Goal: Find specific fact: Find specific fact

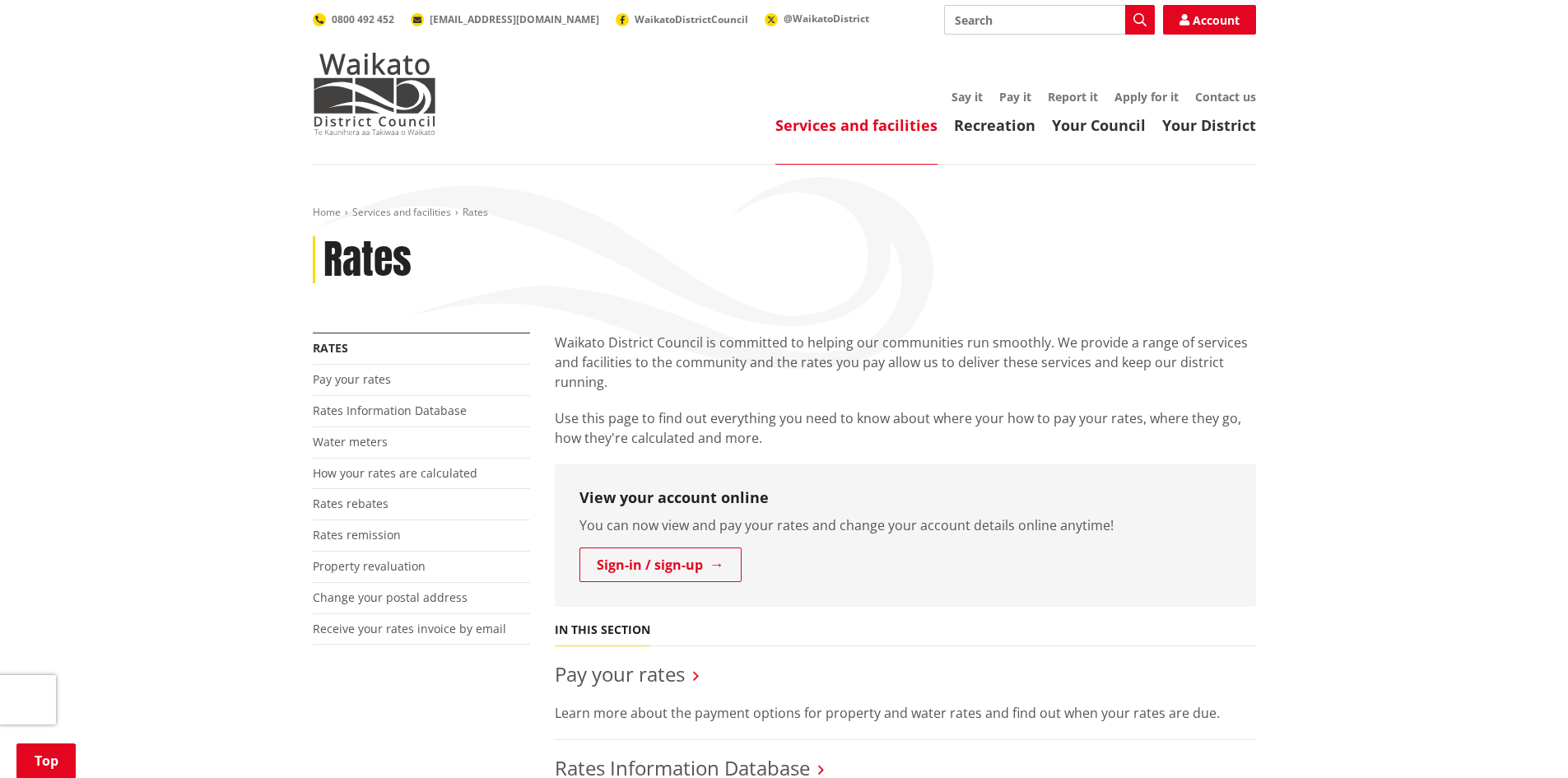
scroll to position [247, 0]
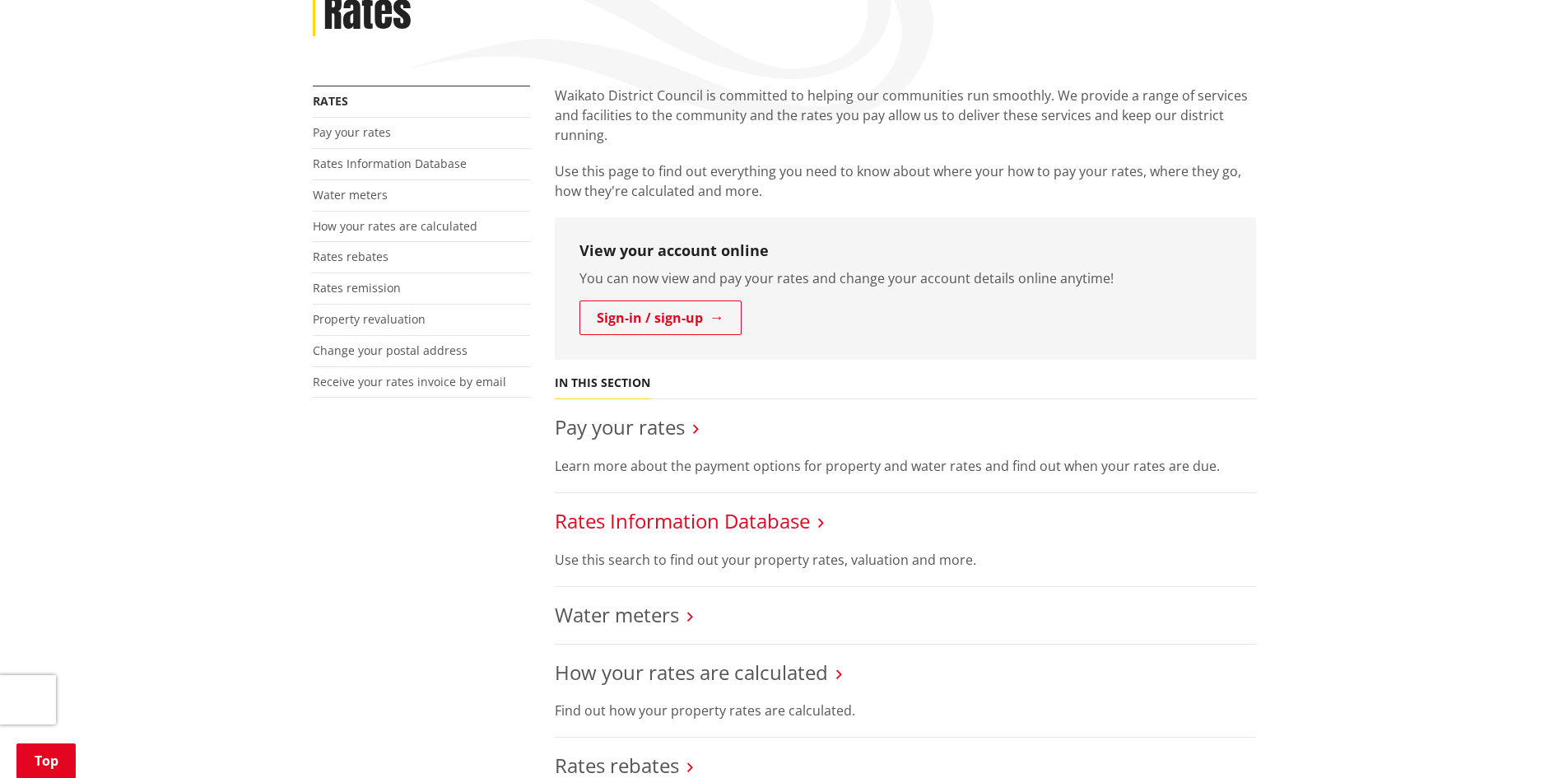
click at [711, 512] on link "Rates Information Database" at bounding box center [682, 521] width 255 height 27
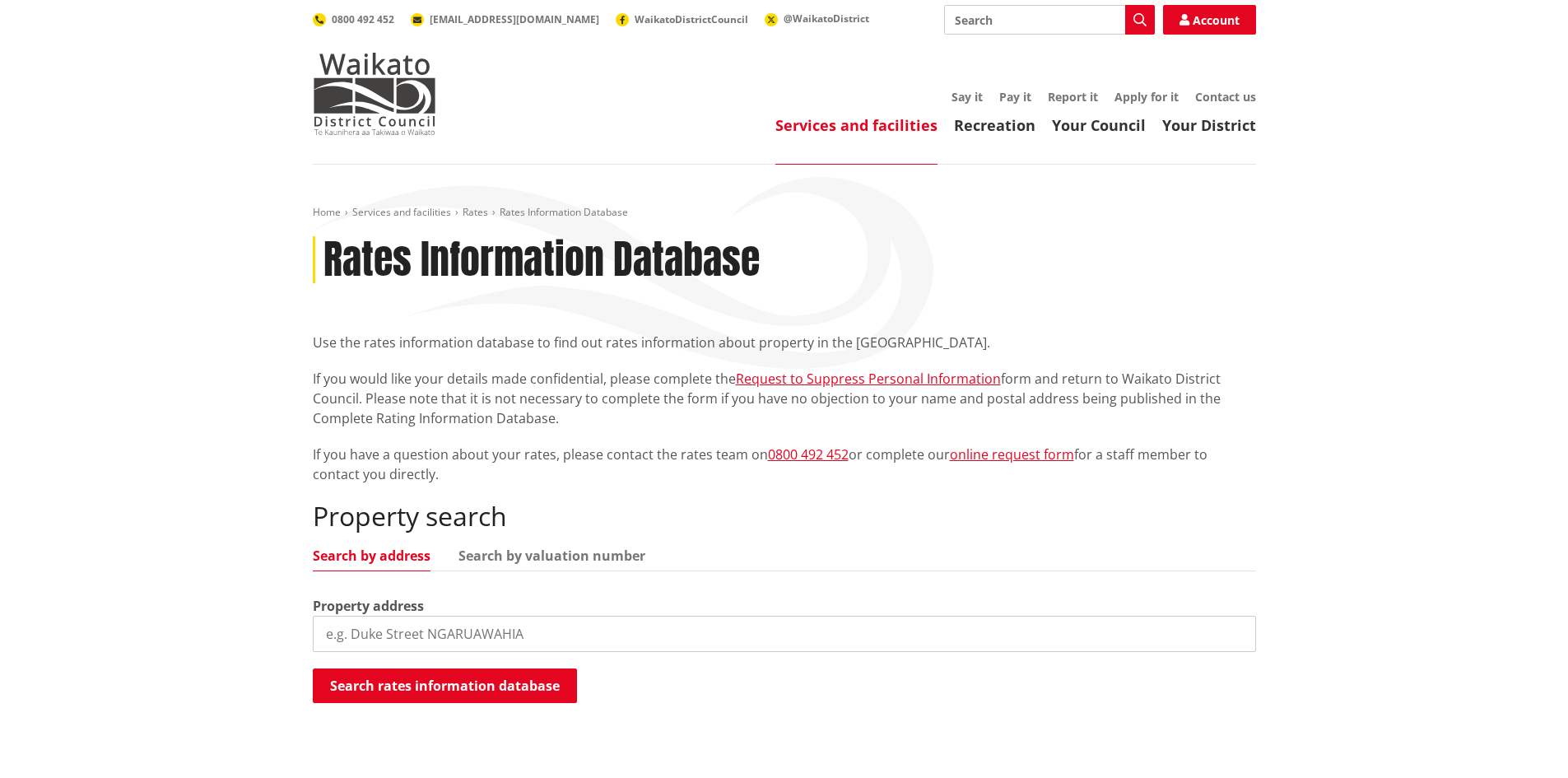
click at [449, 624] on input "search" at bounding box center [784, 635] width 944 height 36
type input "newell road"
click at [424, 674] on button "Search rates information database" at bounding box center [444, 686] width 265 height 35
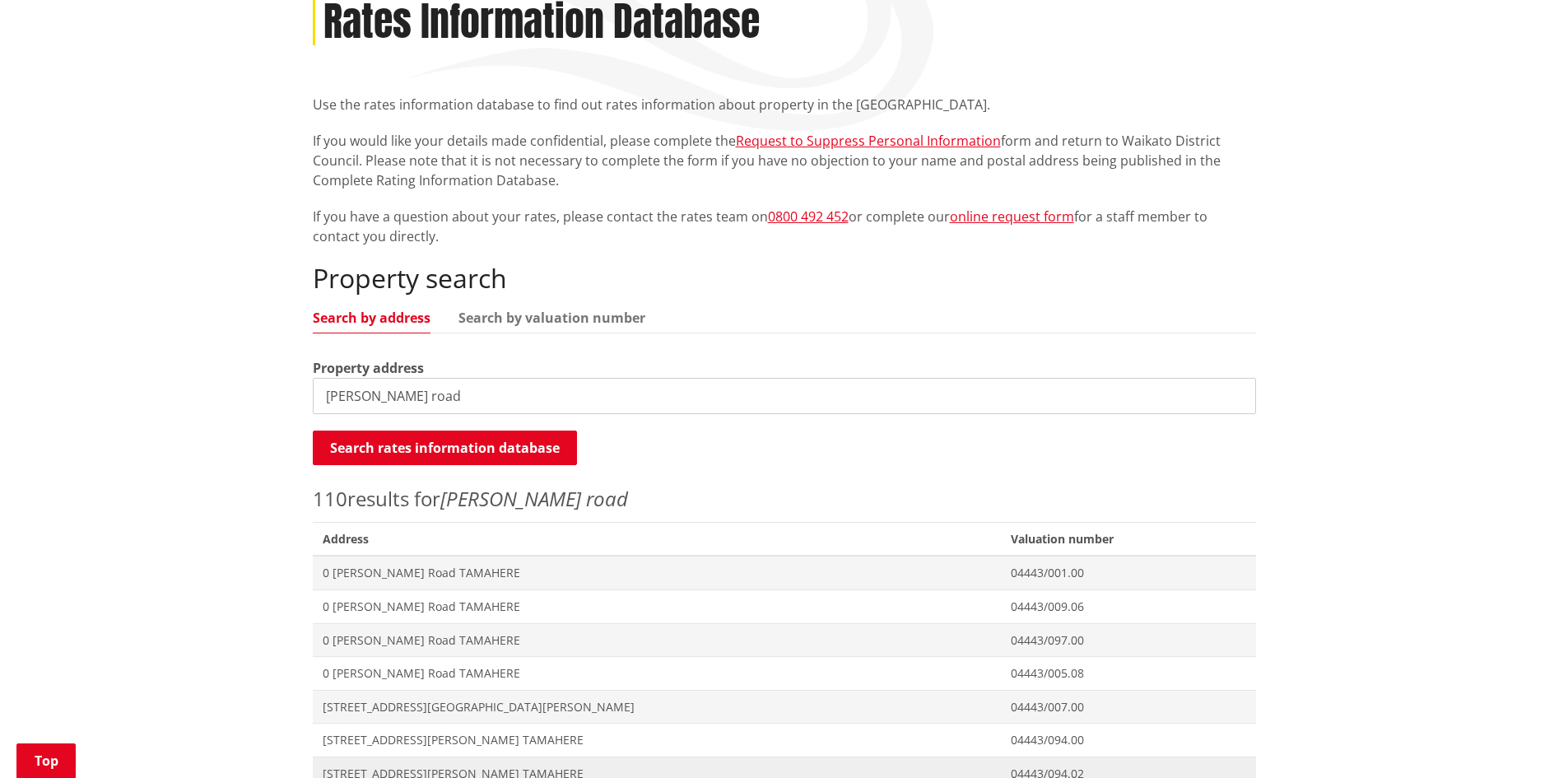
scroll to position [411, 0]
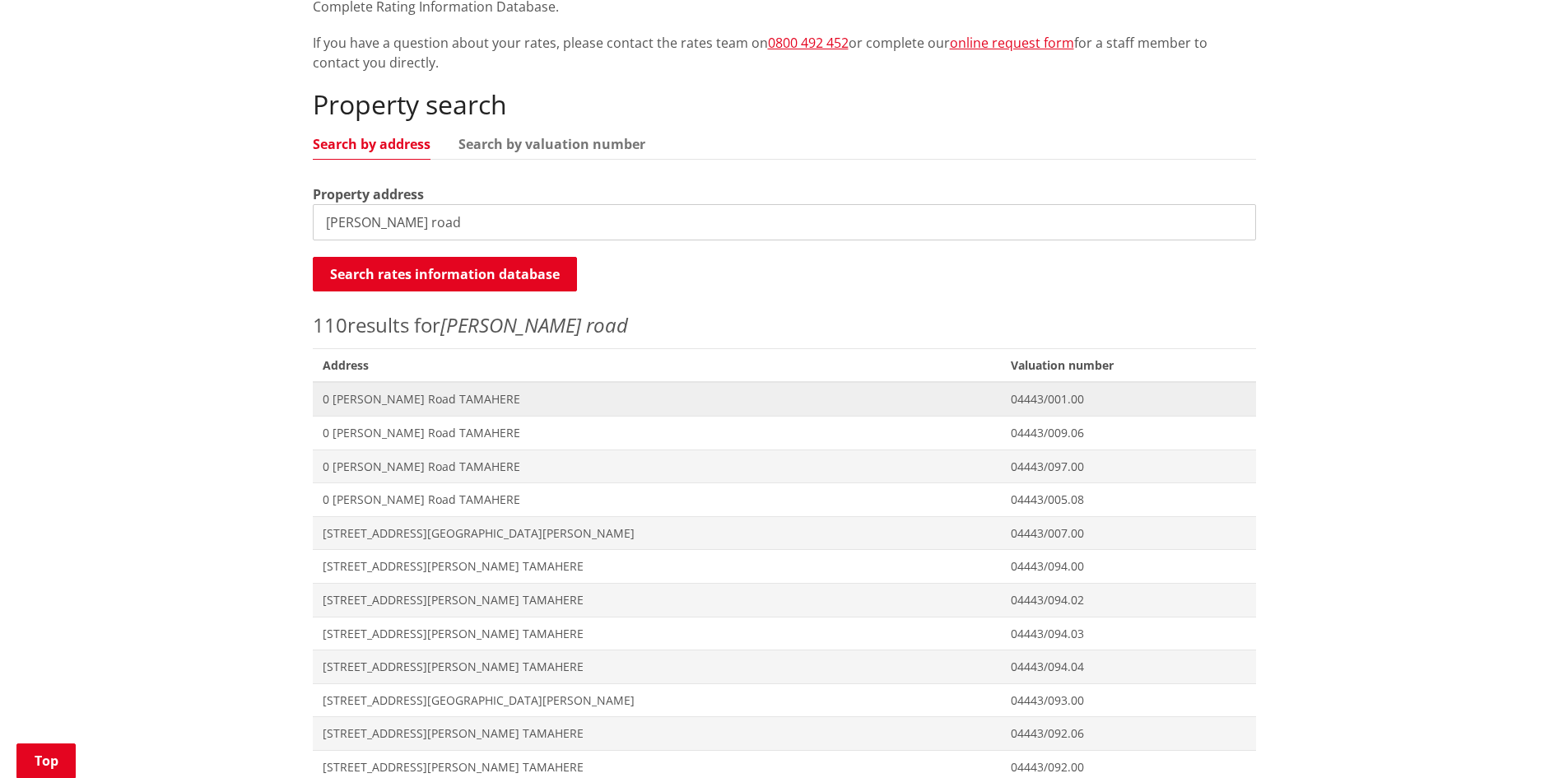
click at [401, 395] on span "0 [PERSON_NAME] Road TAMAHERE" at bounding box center [657, 400] width 669 height 17
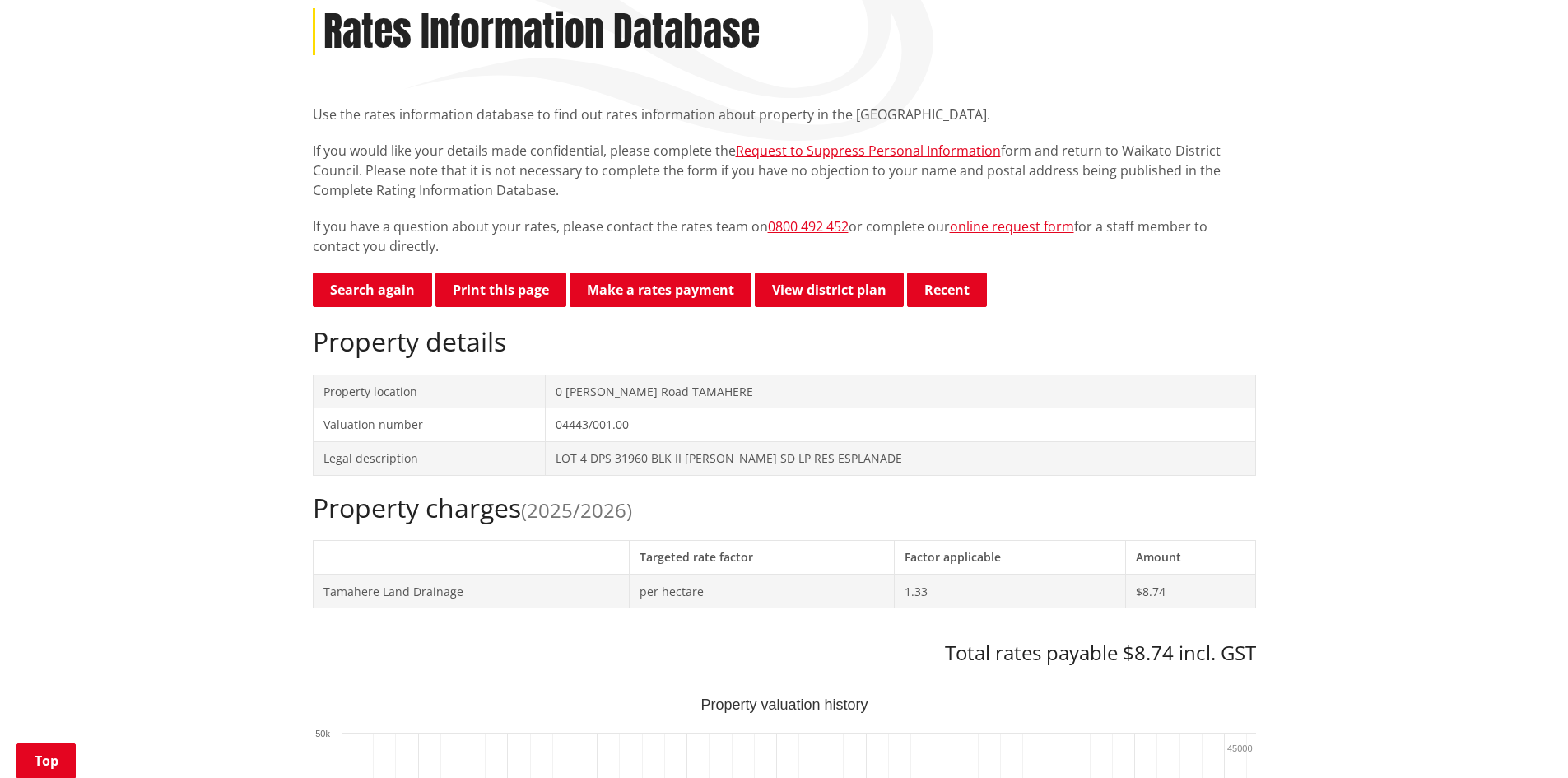
scroll to position [329, 0]
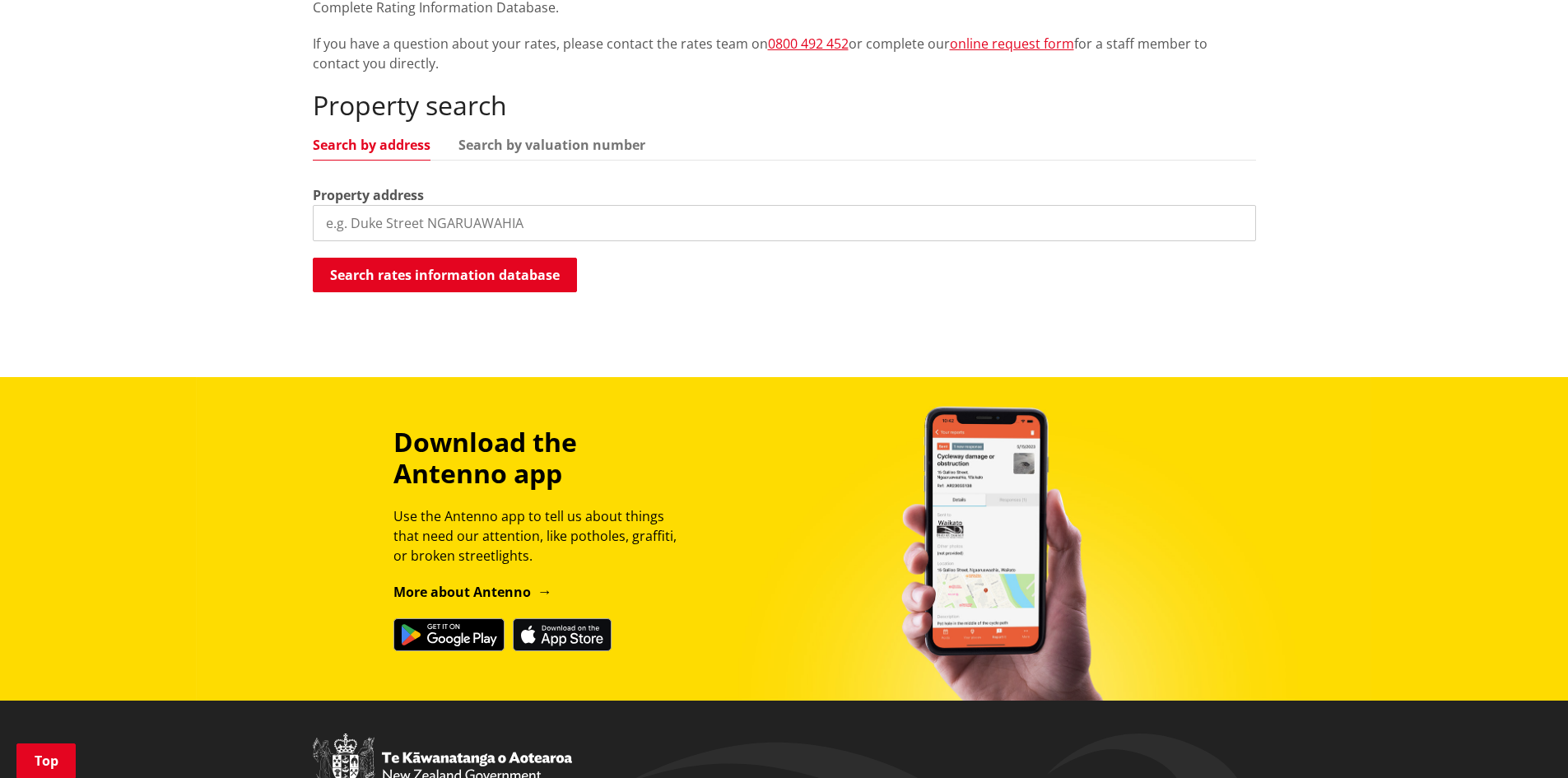
scroll to position [328, 0]
